Goal: Check status: Check status

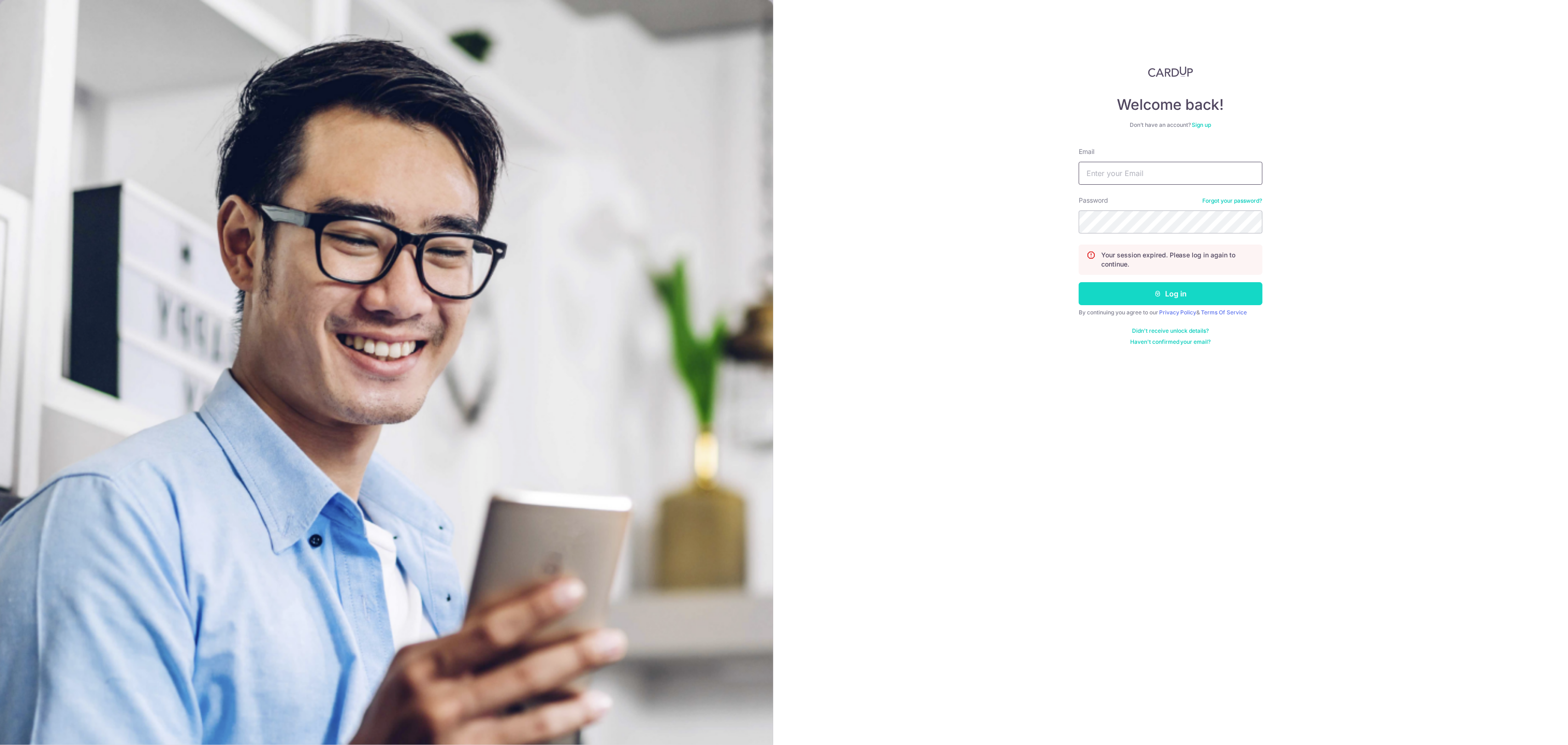
type input "[EMAIL_ADDRESS][DOMAIN_NAME]"
click at [1190, 286] on button "Log in" at bounding box center [1171, 293] width 184 height 23
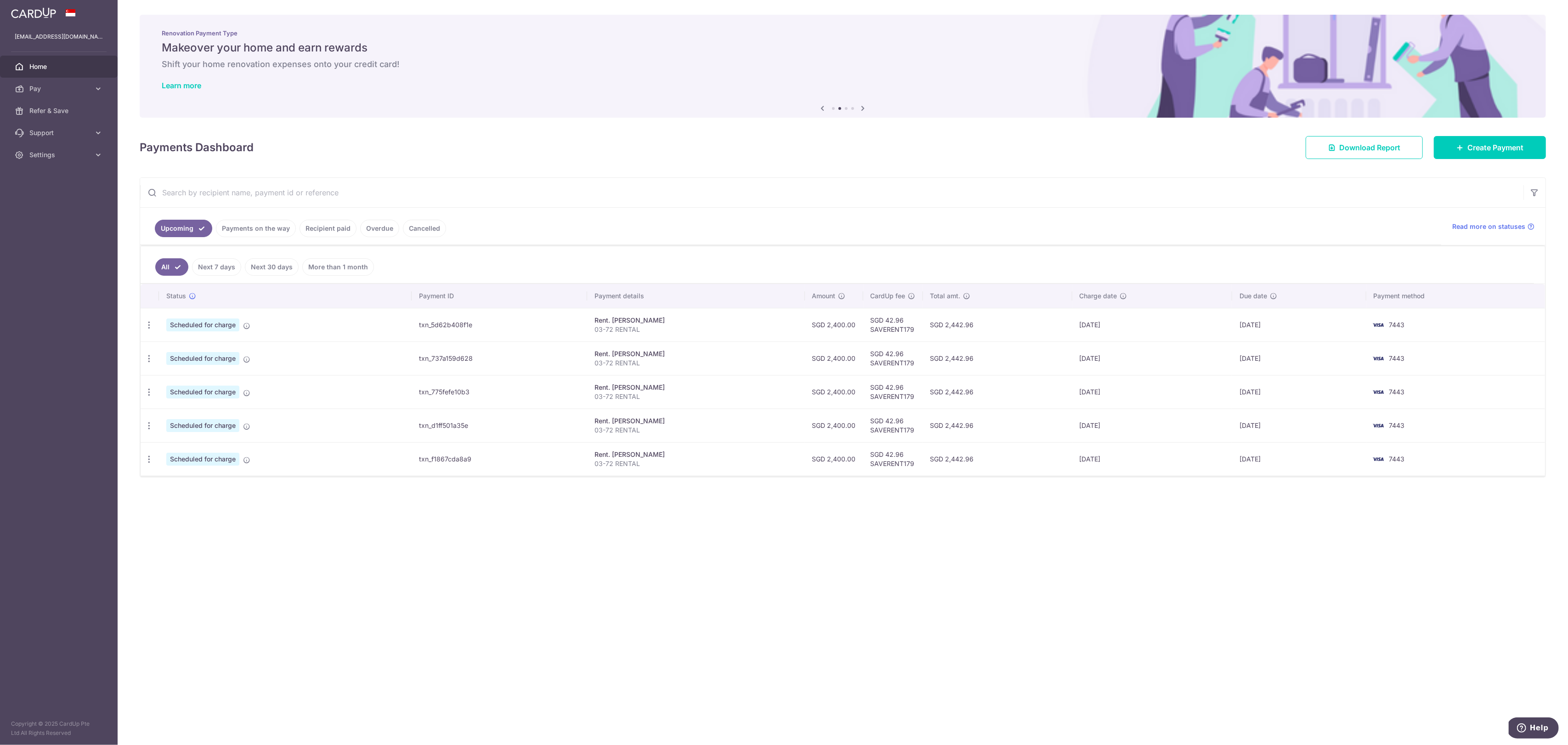
click at [247, 229] on link "Payments on the way" at bounding box center [255, 228] width 80 height 17
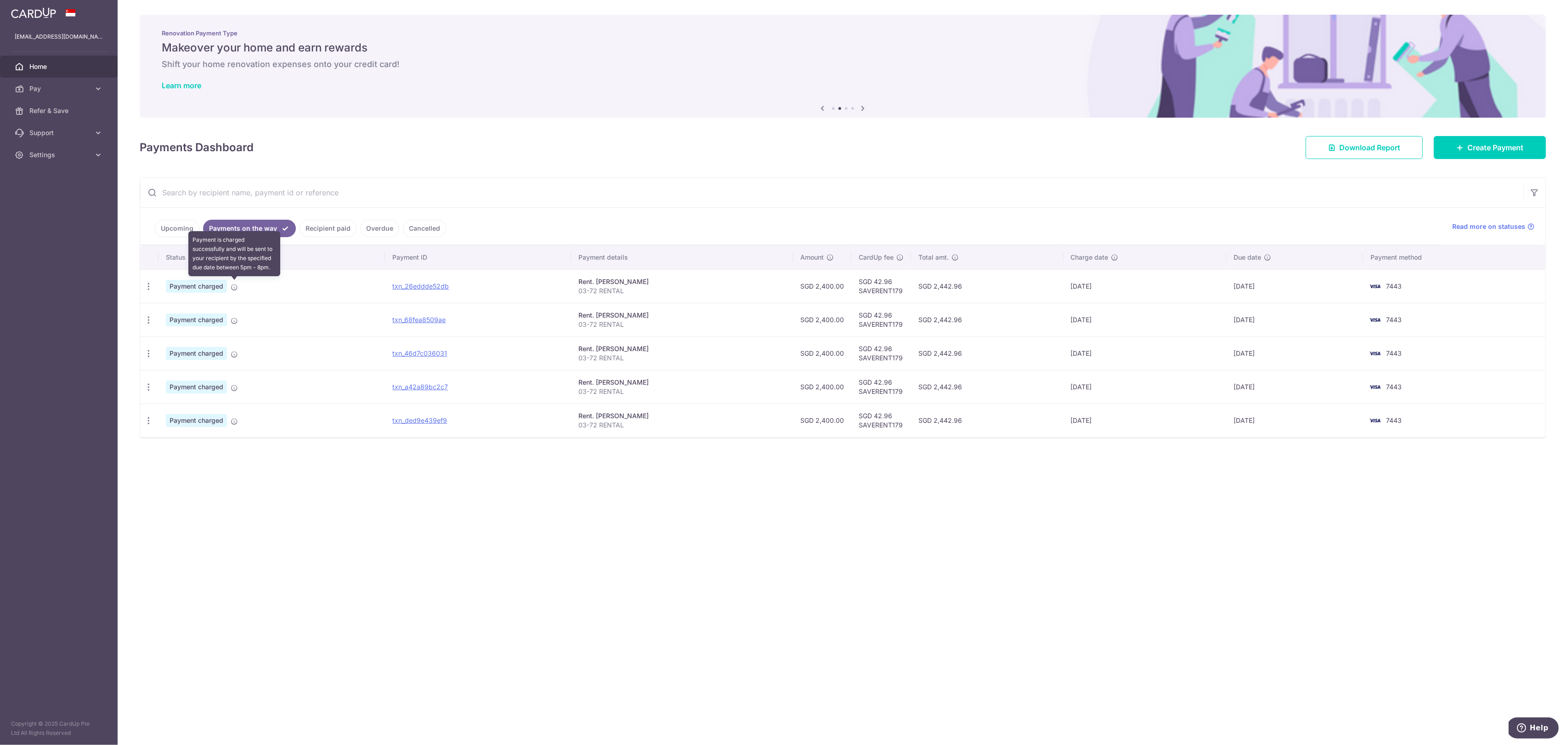
click at [233, 287] on icon at bounding box center [234, 287] width 7 height 7
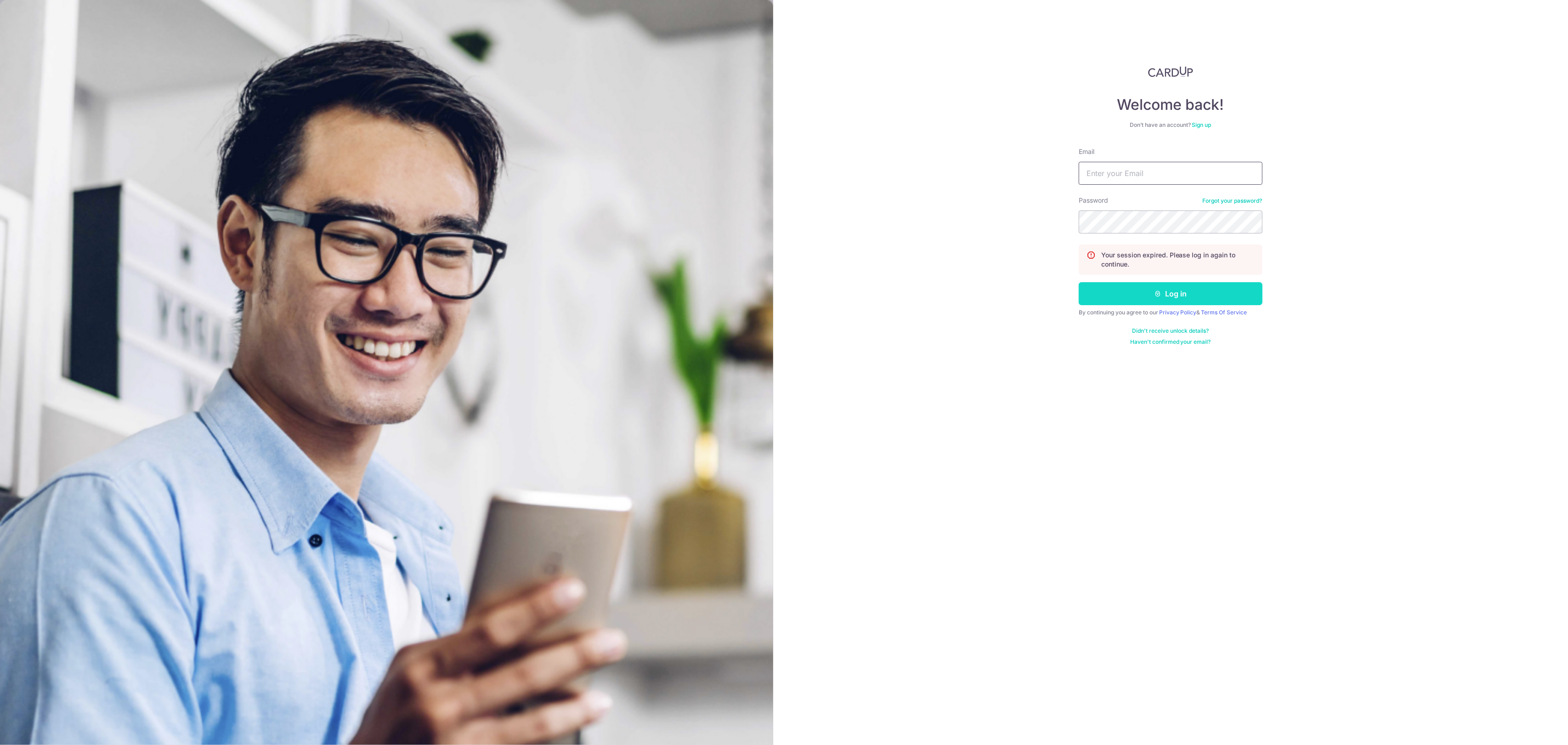
type input "[EMAIL_ADDRESS][DOMAIN_NAME]"
click at [1217, 298] on button "Log in" at bounding box center [1171, 293] width 184 height 23
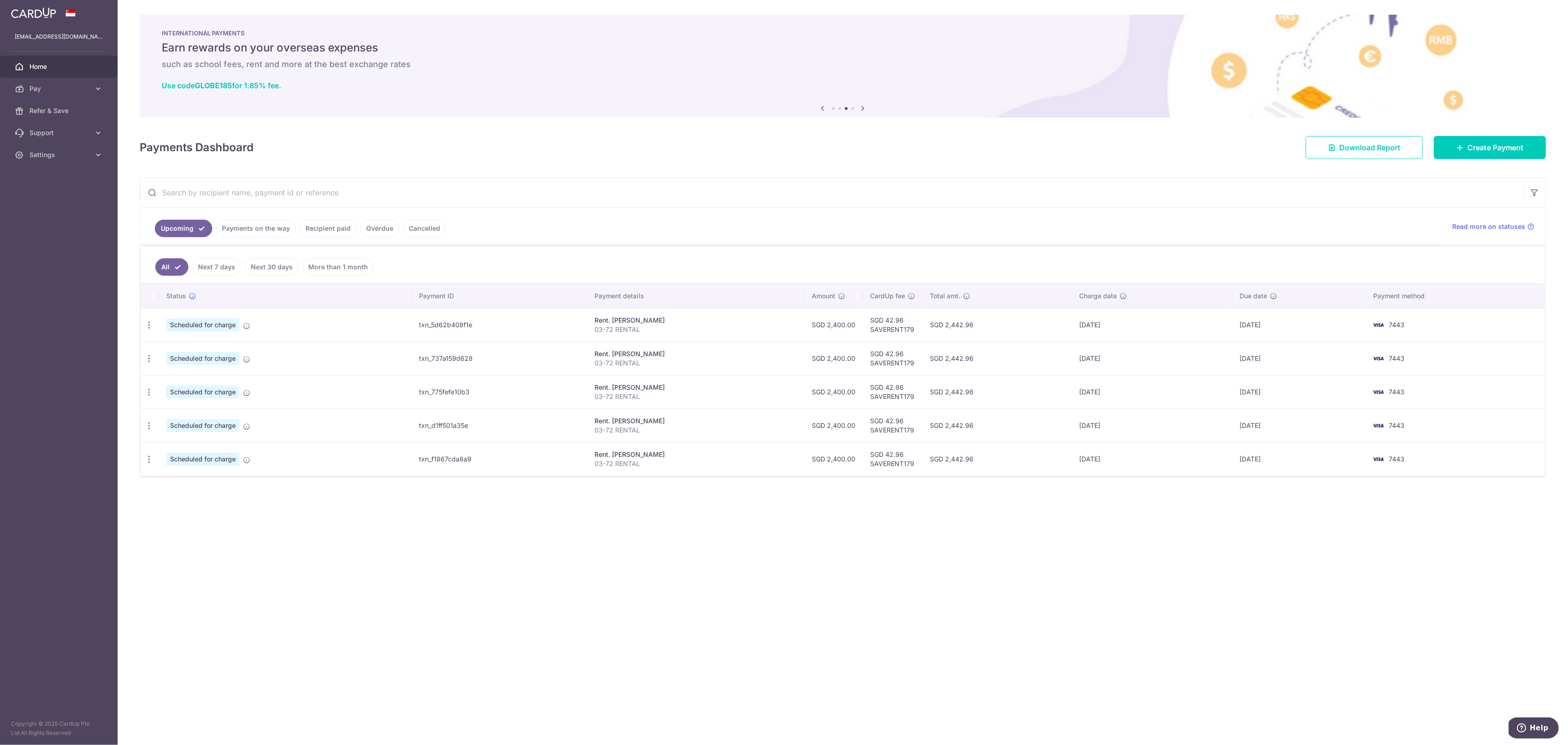
click at [265, 227] on link "Payments on the way" at bounding box center [255, 228] width 80 height 17
